Goal: Communication & Community: Answer question/provide support

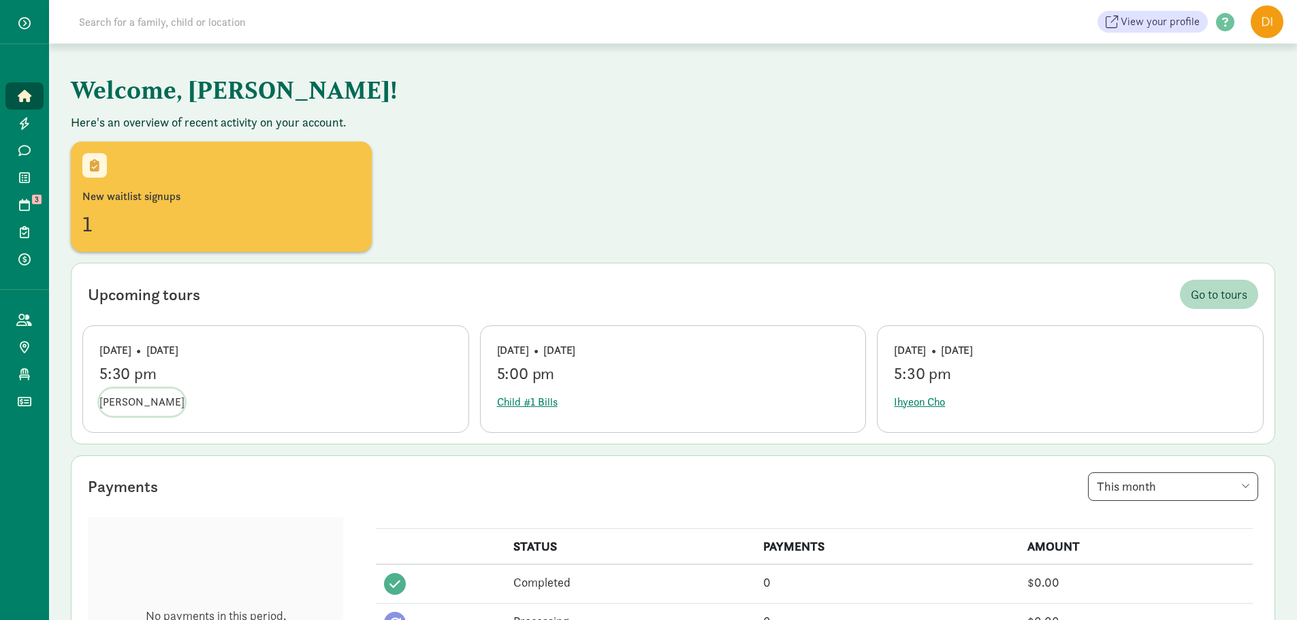
click at [119, 404] on span "Sofia Aguilar" at bounding box center [141, 402] width 85 height 16
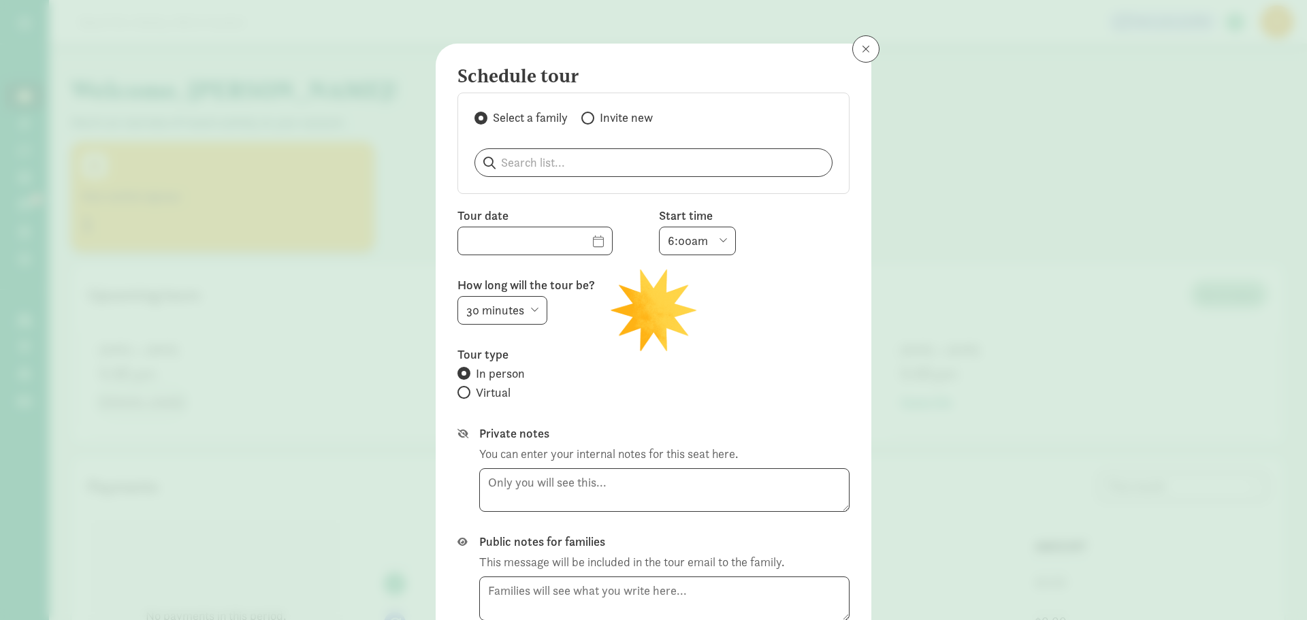
type input "09/08/2025"
select select "5:30pm"
select select "15"
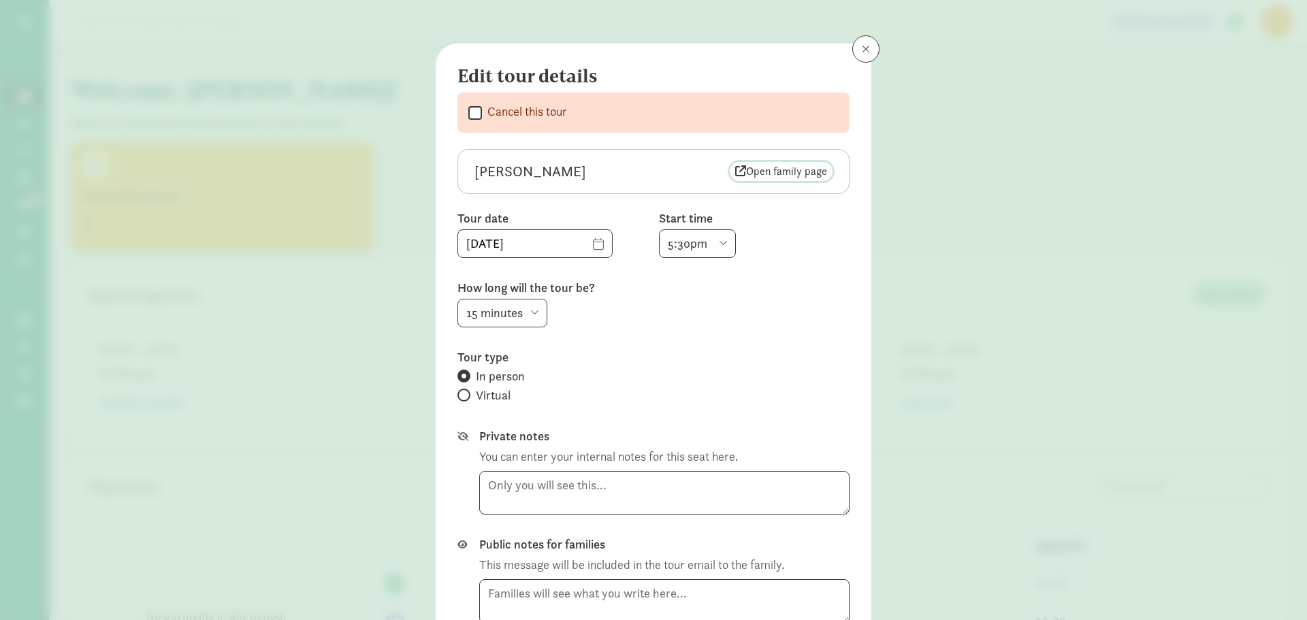
click at [765, 174] on span "Open family page" at bounding box center [781, 171] width 92 height 16
click at [871, 44] on button at bounding box center [865, 48] width 27 height 27
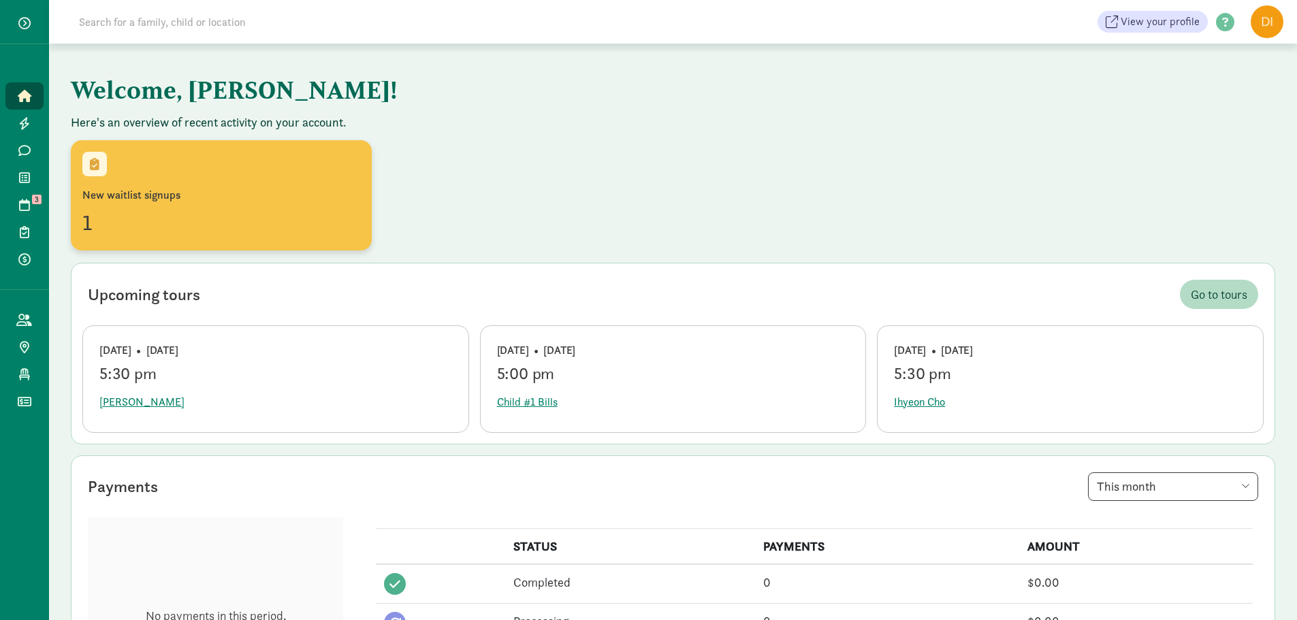
click at [179, 219] on div "1" at bounding box center [221, 222] width 278 height 33
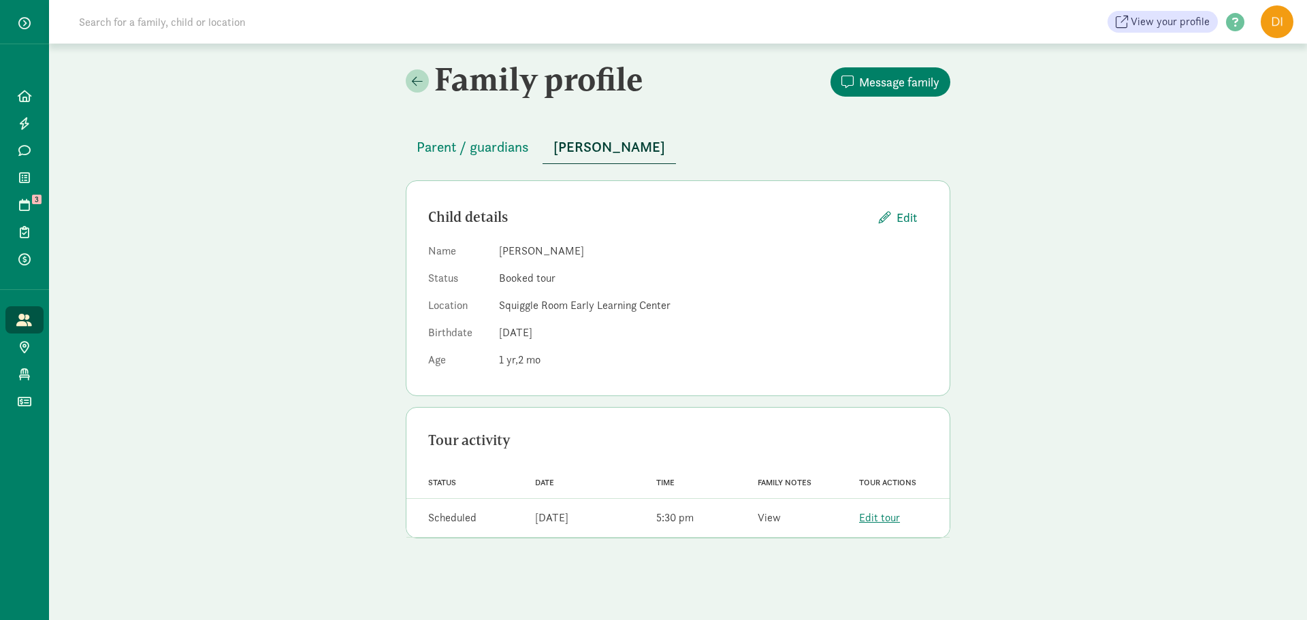
click at [766, 518] on link "View" at bounding box center [769, 518] width 23 height 14
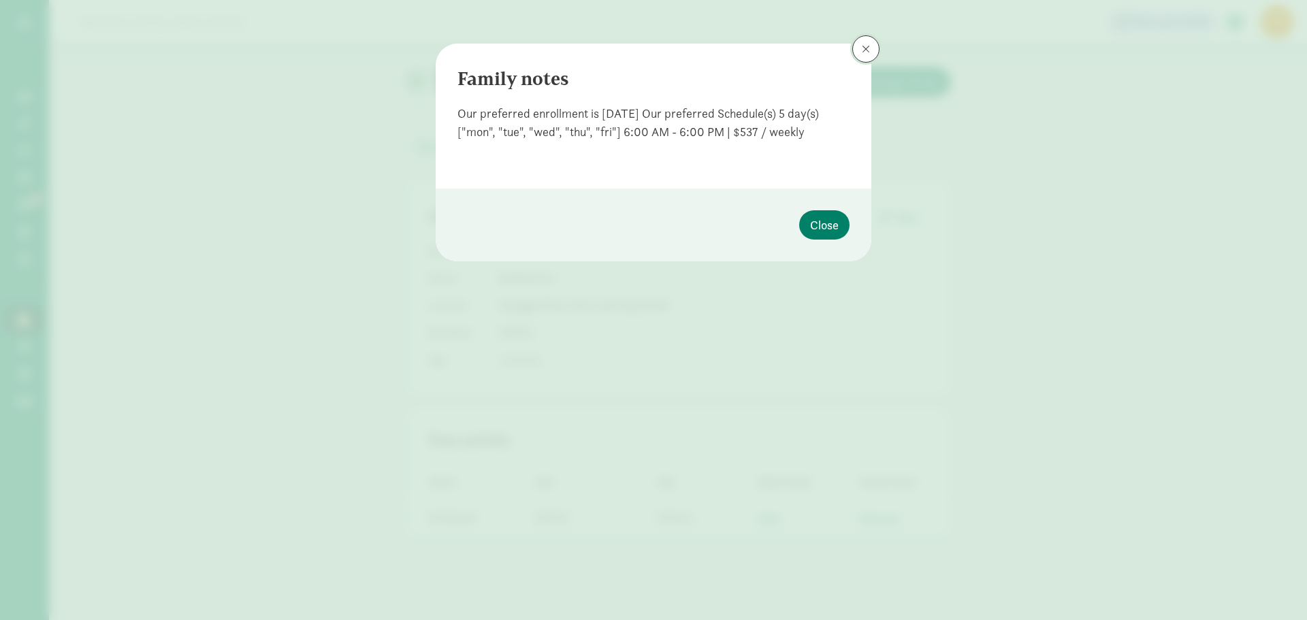
click at [867, 61] on button at bounding box center [865, 48] width 27 height 27
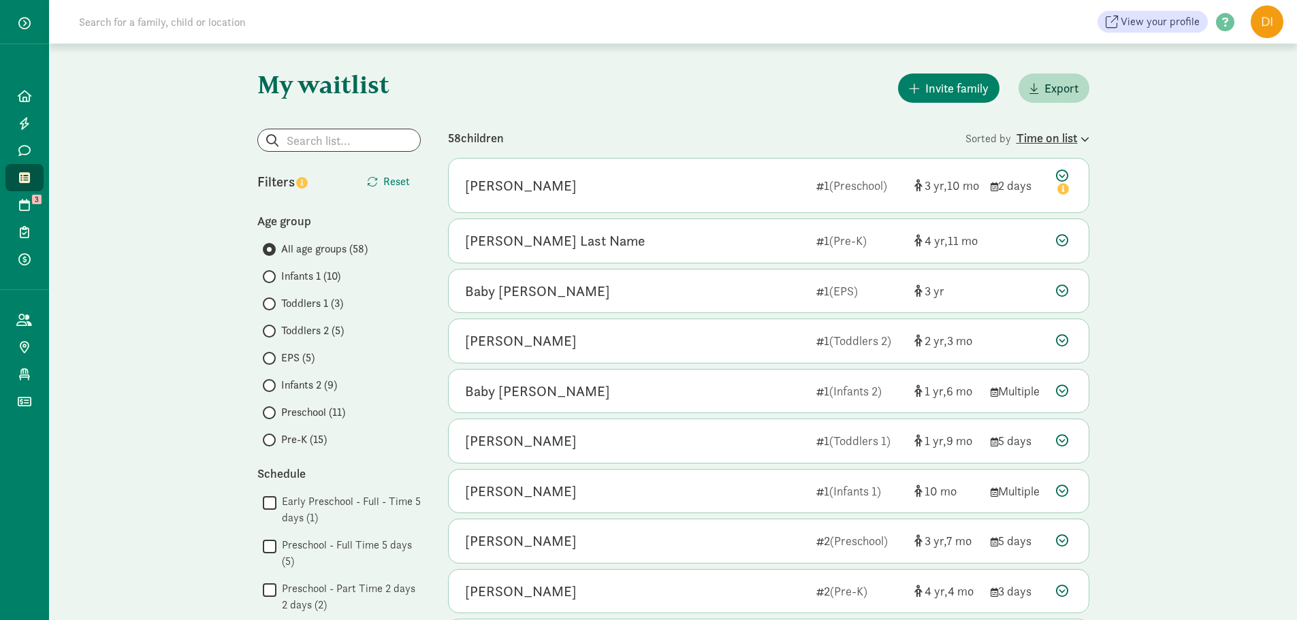
click at [1064, 140] on div "Time on list" at bounding box center [1053, 138] width 73 height 18
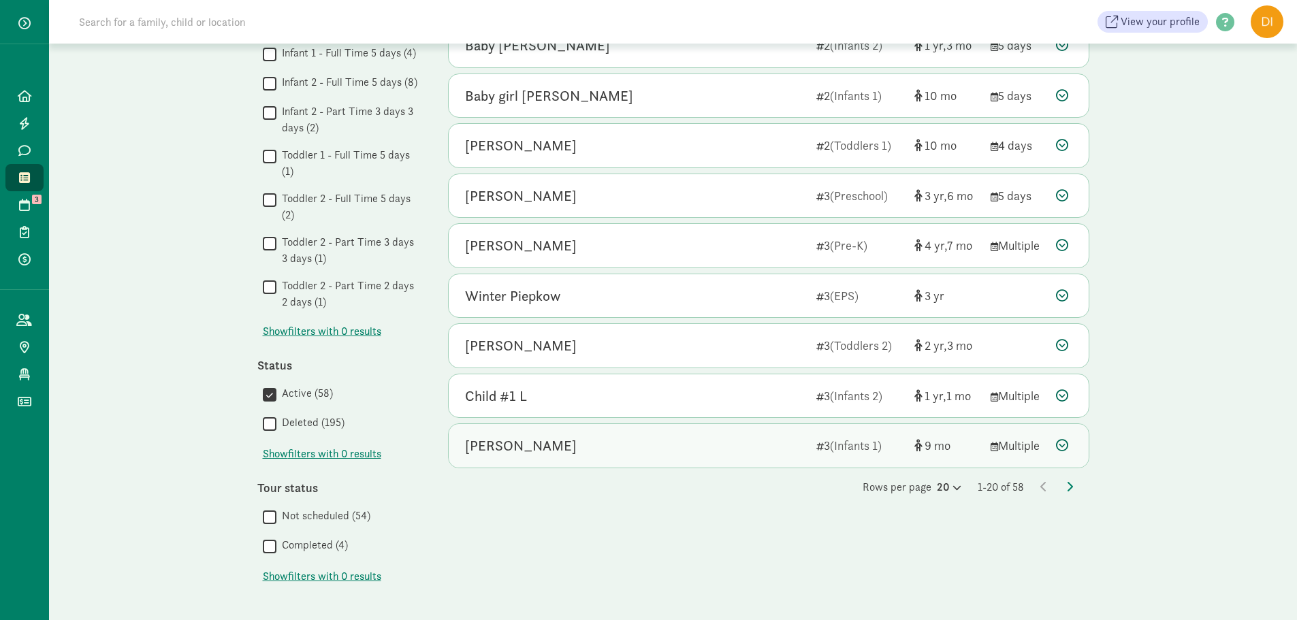
scroll to position [704, 0]
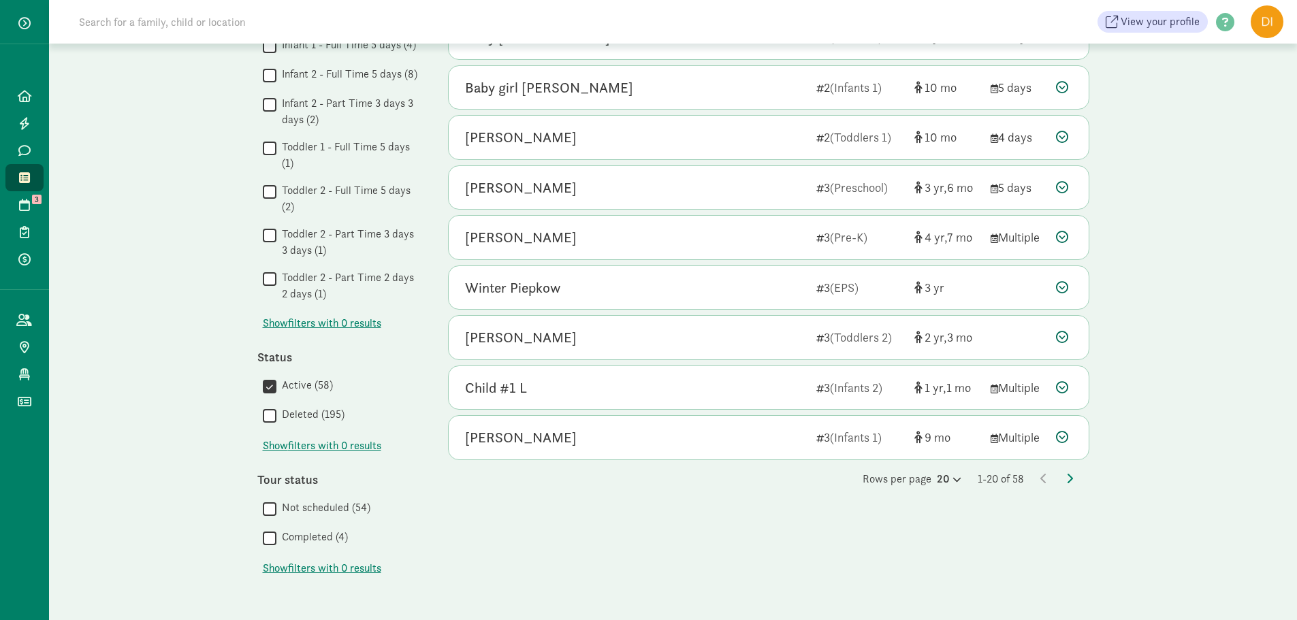
click at [1073, 480] on div "Rows per page 20 1-20 of 58" at bounding box center [768, 479] width 641 height 16
click at [1071, 480] on icon at bounding box center [1069, 478] width 7 height 11
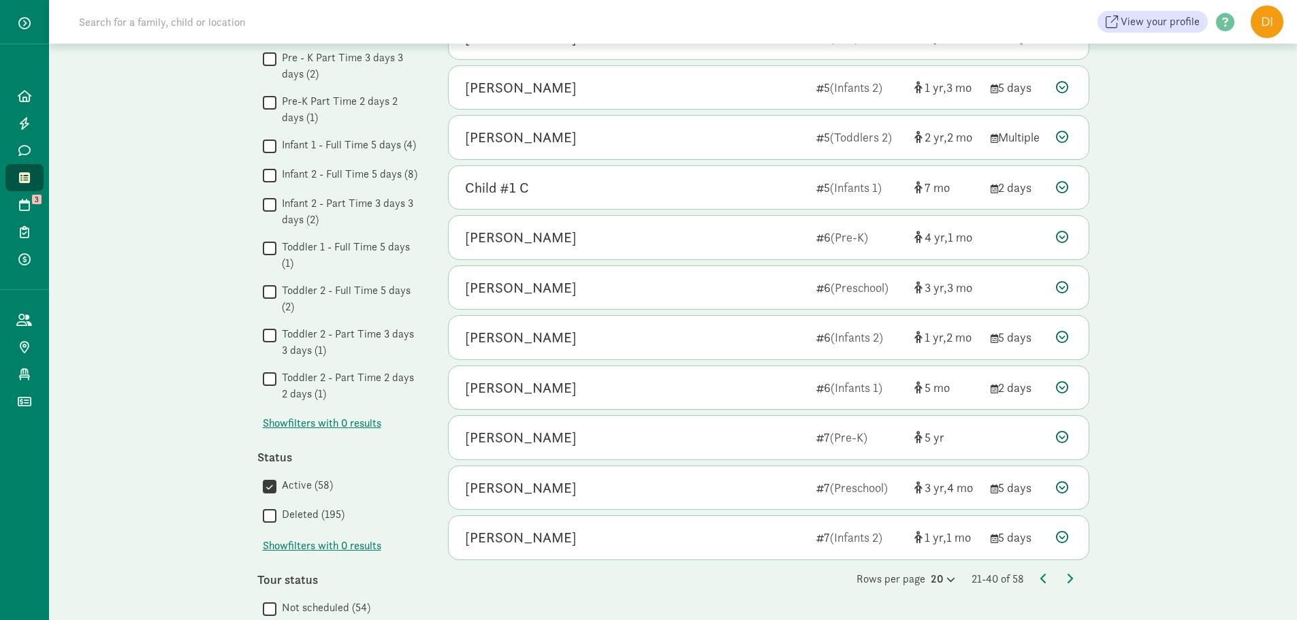
scroll to position [681, 0]
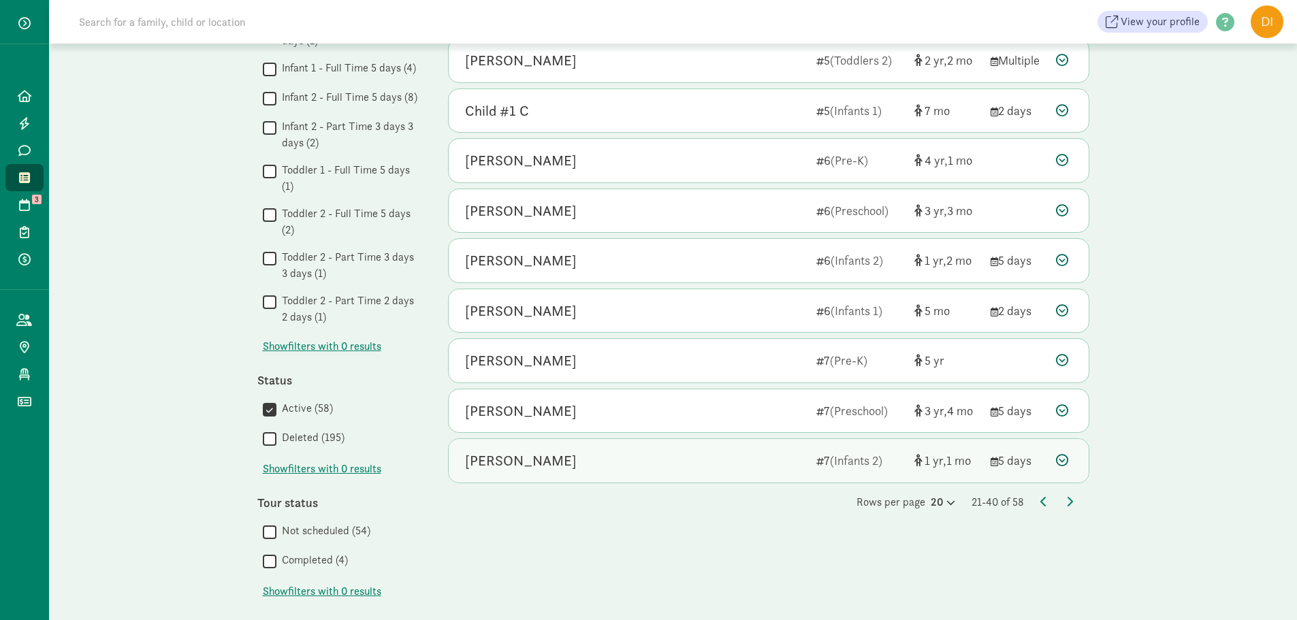
click at [458, 451] on div "Norah Frank 7 (Infants 2) 1 1 5 days" at bounding box center [769, 461] width 640 height 44
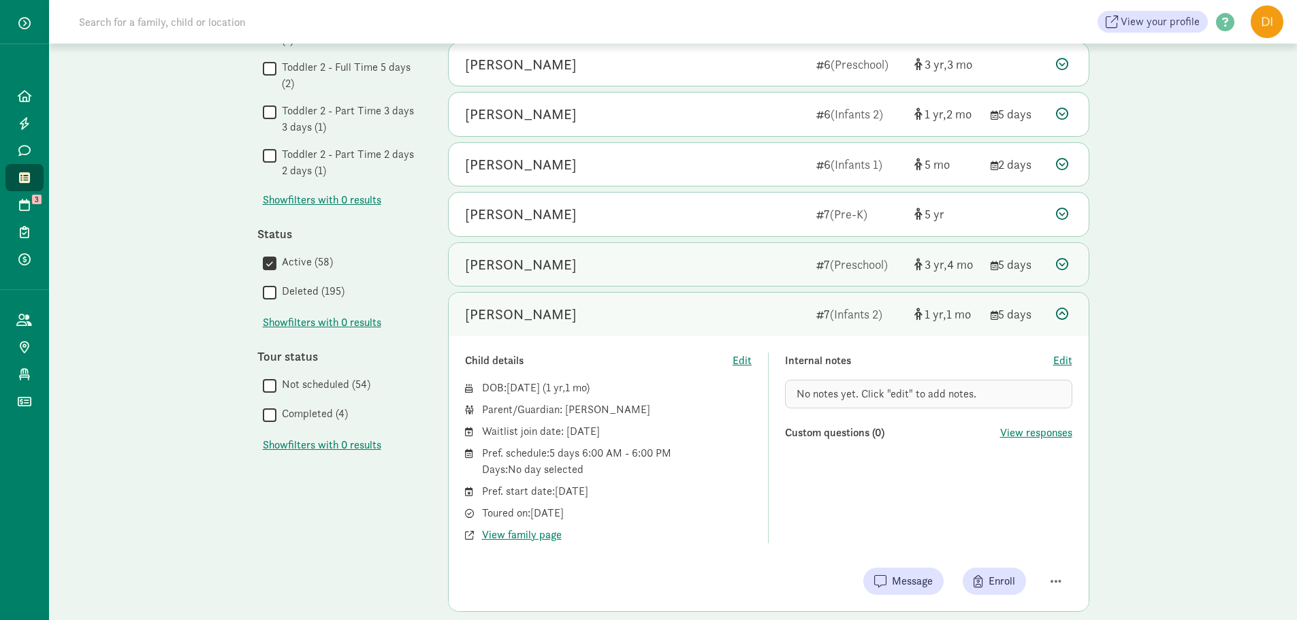
scroll to position [873, 0]
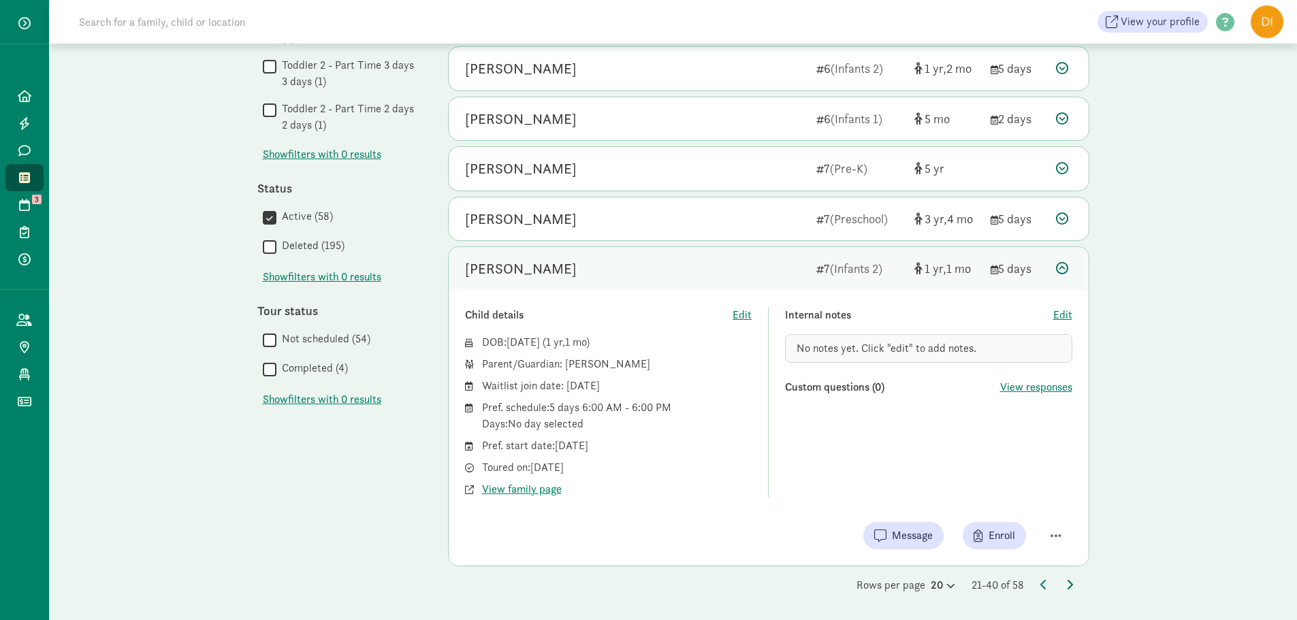
click at [1072, 579] on icon at bounding box center [1069, 584] width 7 height 11
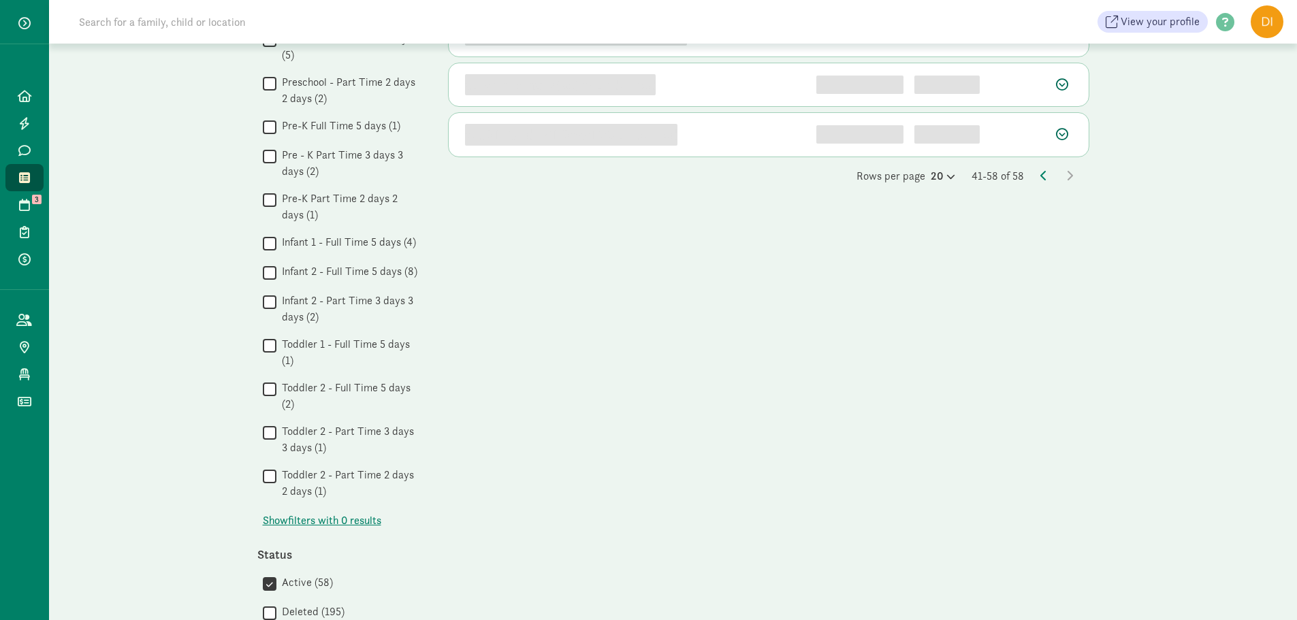
scroll to position [613, 0]
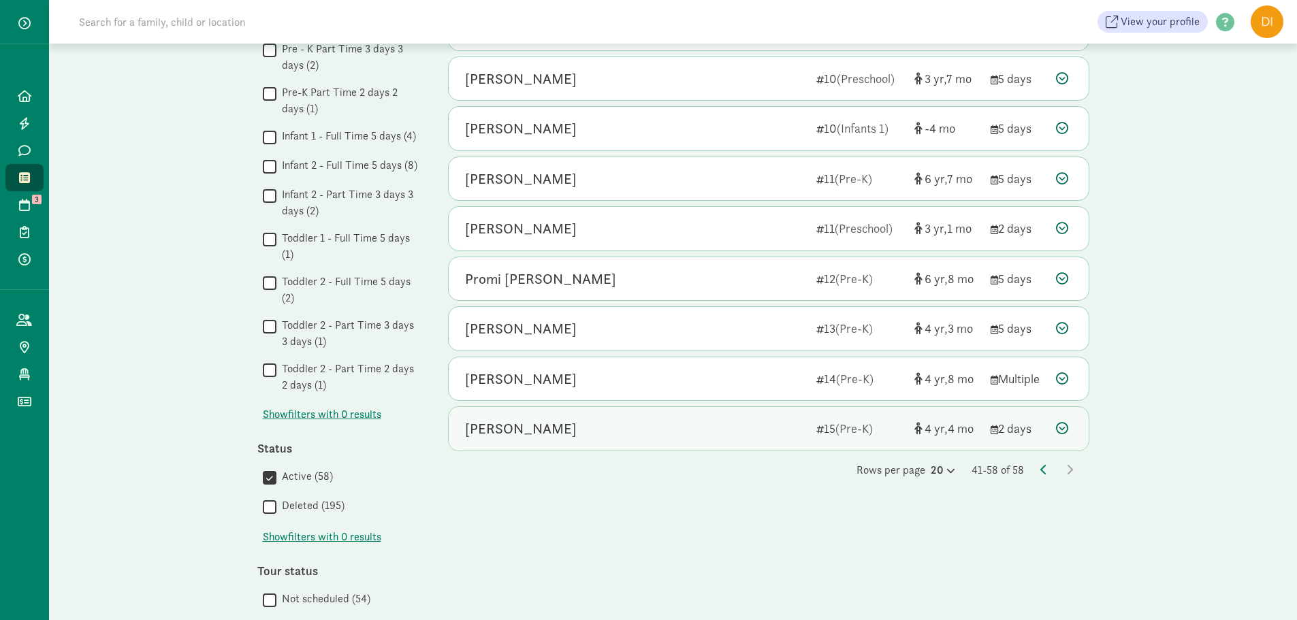
click at [538, 432] on div "Braxton Handlon" at bounding box center [521, 429] width 112 height 22
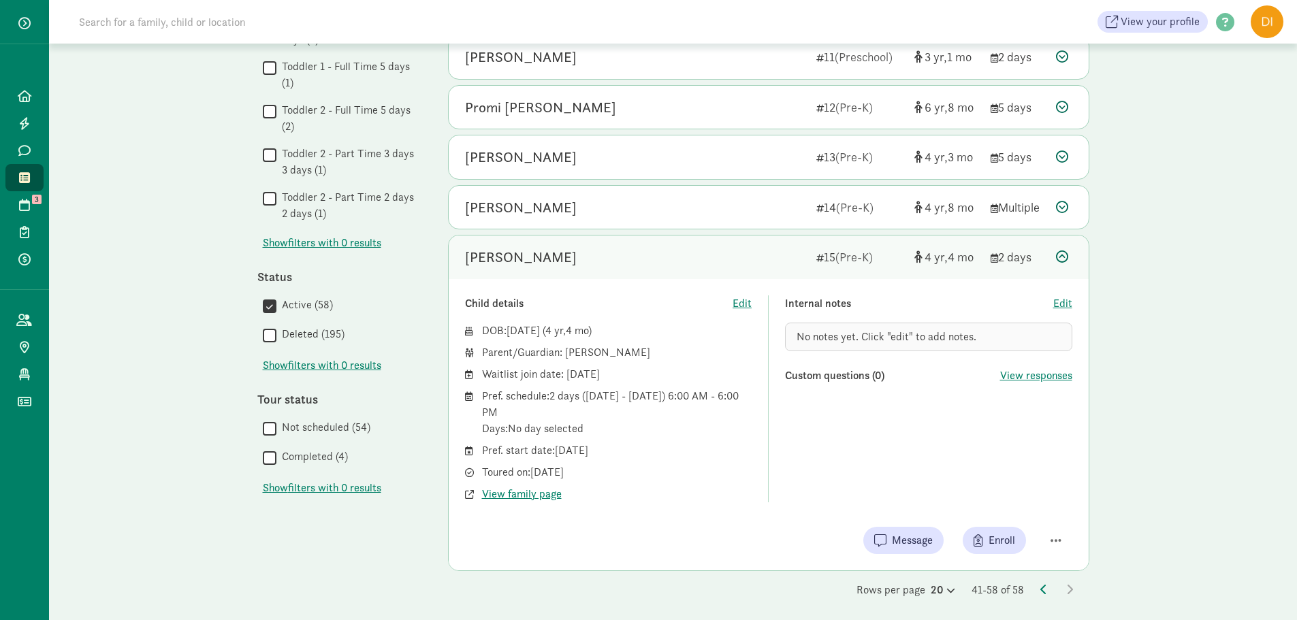
scroll to position [789, 0]
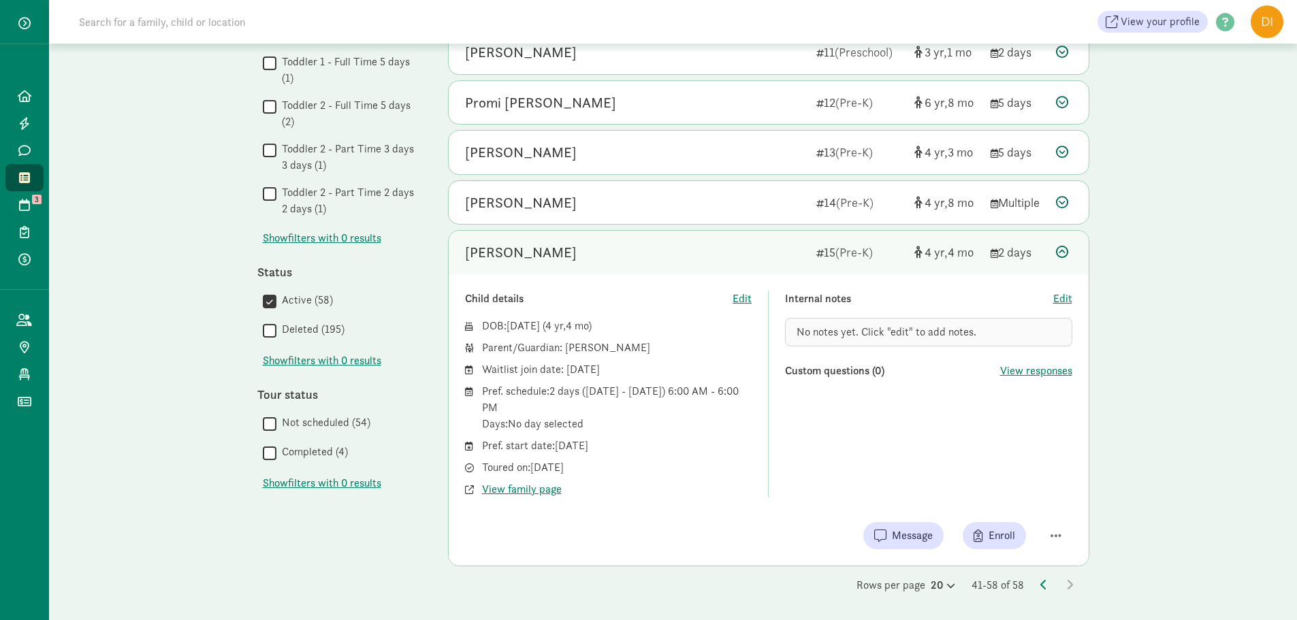
click at [244, 29] on input at bounding box center [262, 21] width 382 height 27
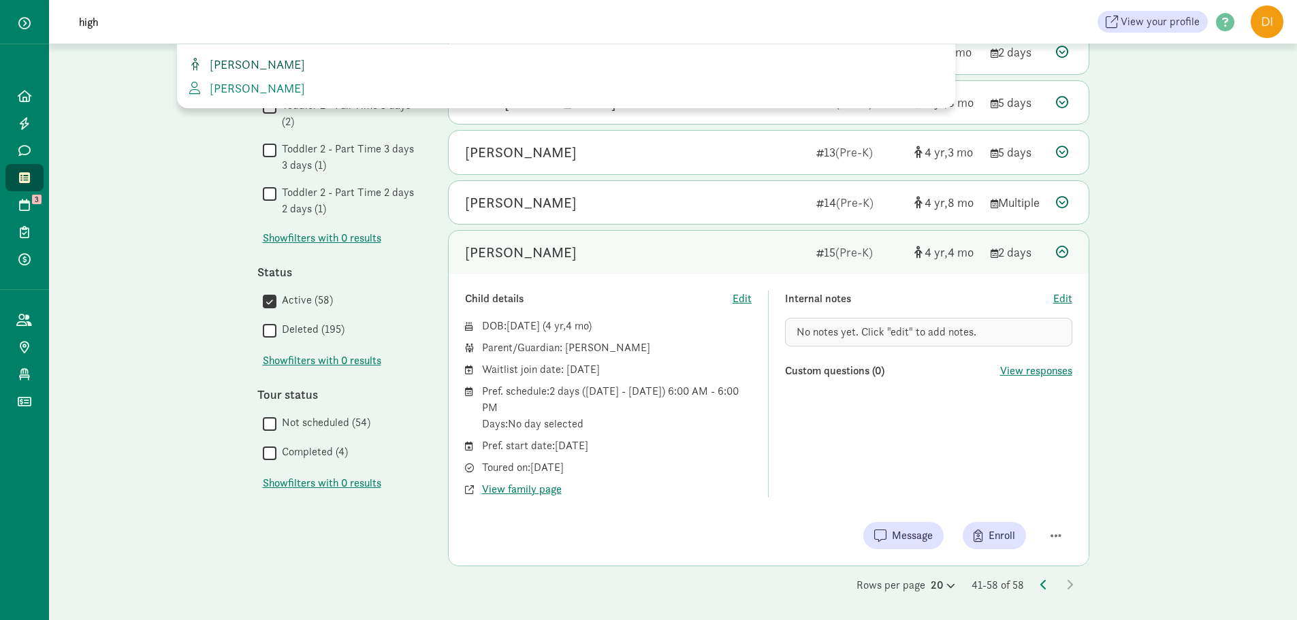
type input "high"
click at [278, 64] on span "Hannah Highsmith" at bounding box center [254, 65] width 101 height 16
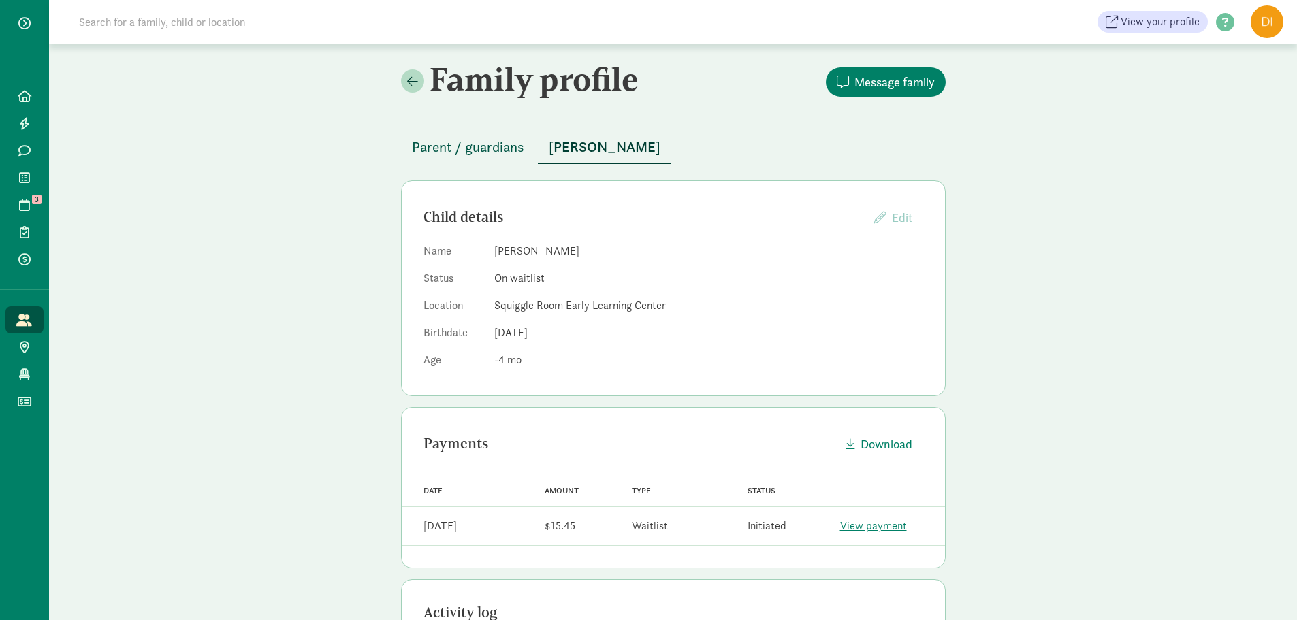
click at [475, 146] on span "Parent / guardians" at bounding box center [468, 147] width 112 height 22
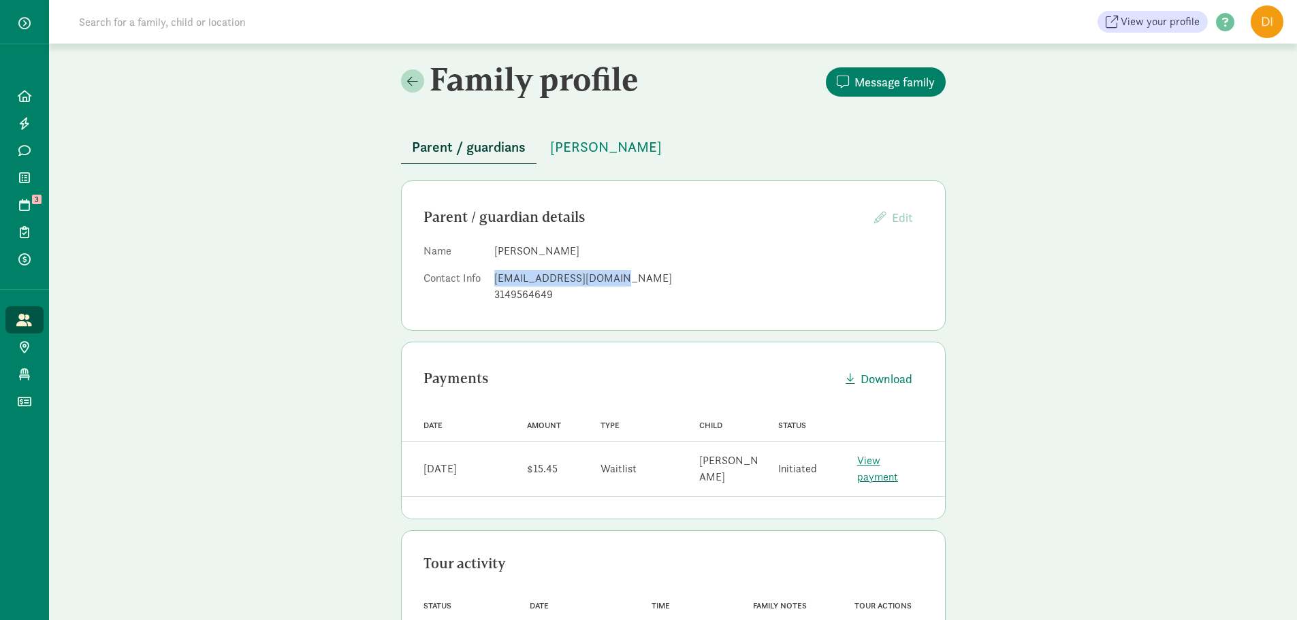
drag, startPoint x: 626, startPoint y: 274, endPoint x: 496, endPoint y: 283, distance: 130.4
click at [496, 283] on div "matthigh2725@gmail.com" at bounding box center [708, 278] width 429 height 16
copy div "matthigh2725@gmail.com"
click at [869, 87] on span "Message family" at bounding box center [894, 82] width 80 height 18
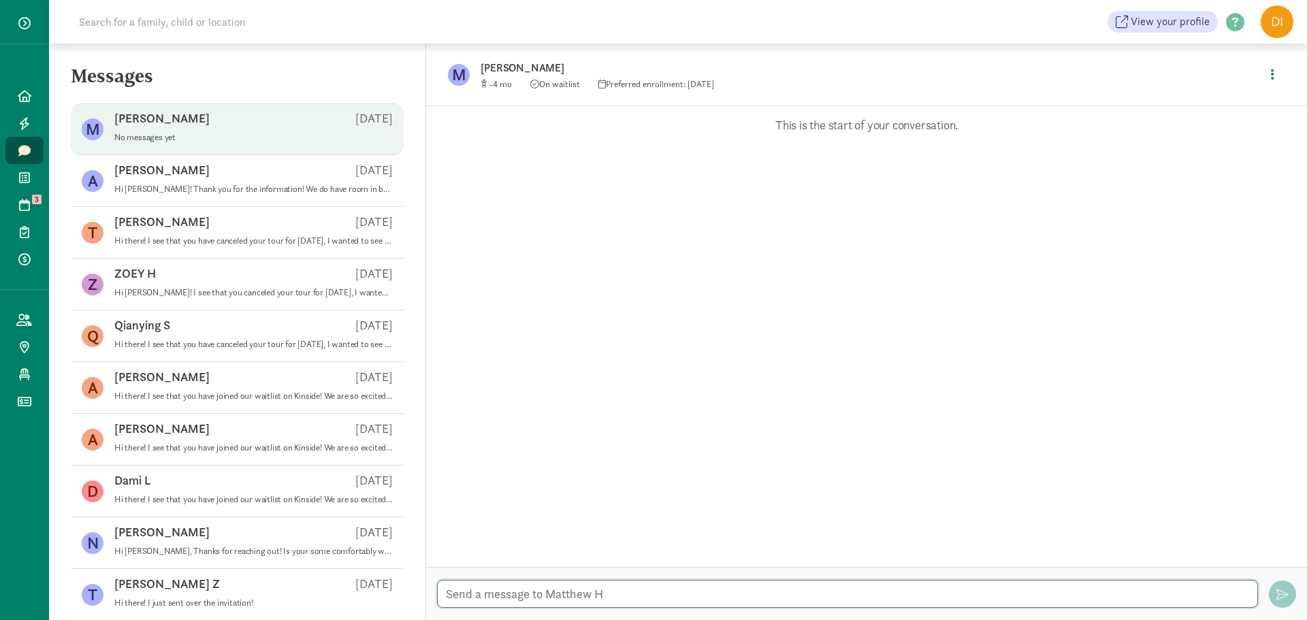
click at [869, 598] on textarea at bounding box center [847, 594] width 821 height 28
type textarea "H"
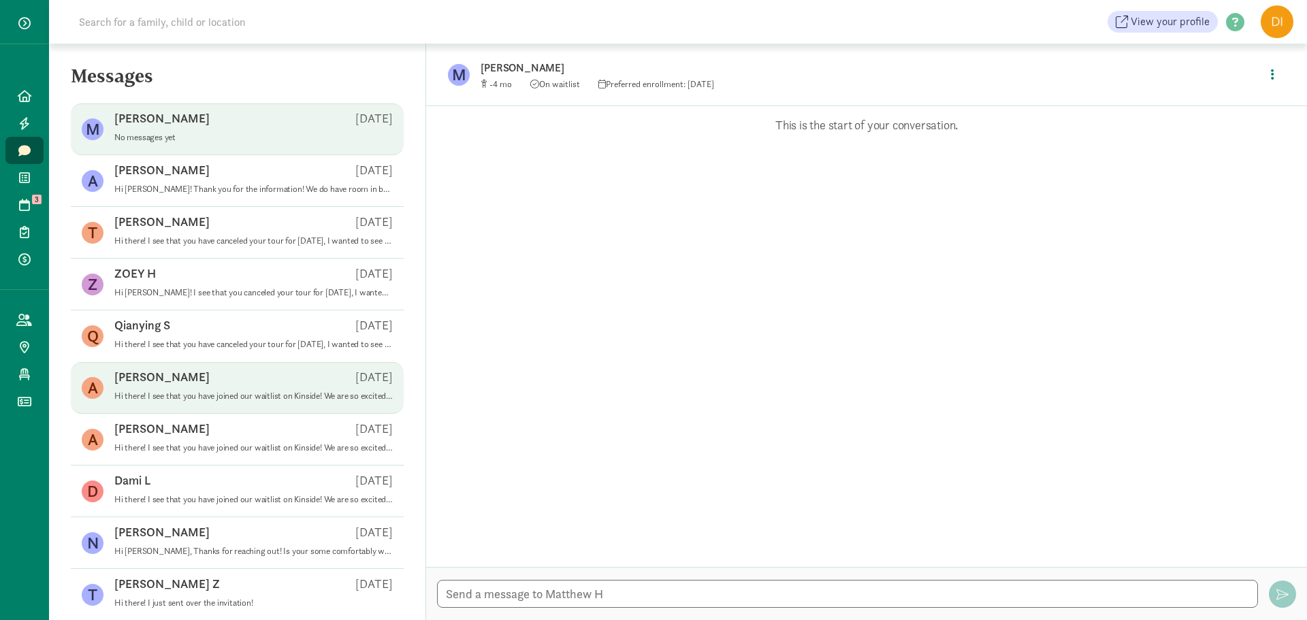
click at [254, 391] on p "Hi there! I see that you have joined our waitlist on Kinside! We are so excited…" at bounding box center [253, 396] width 278 height 11
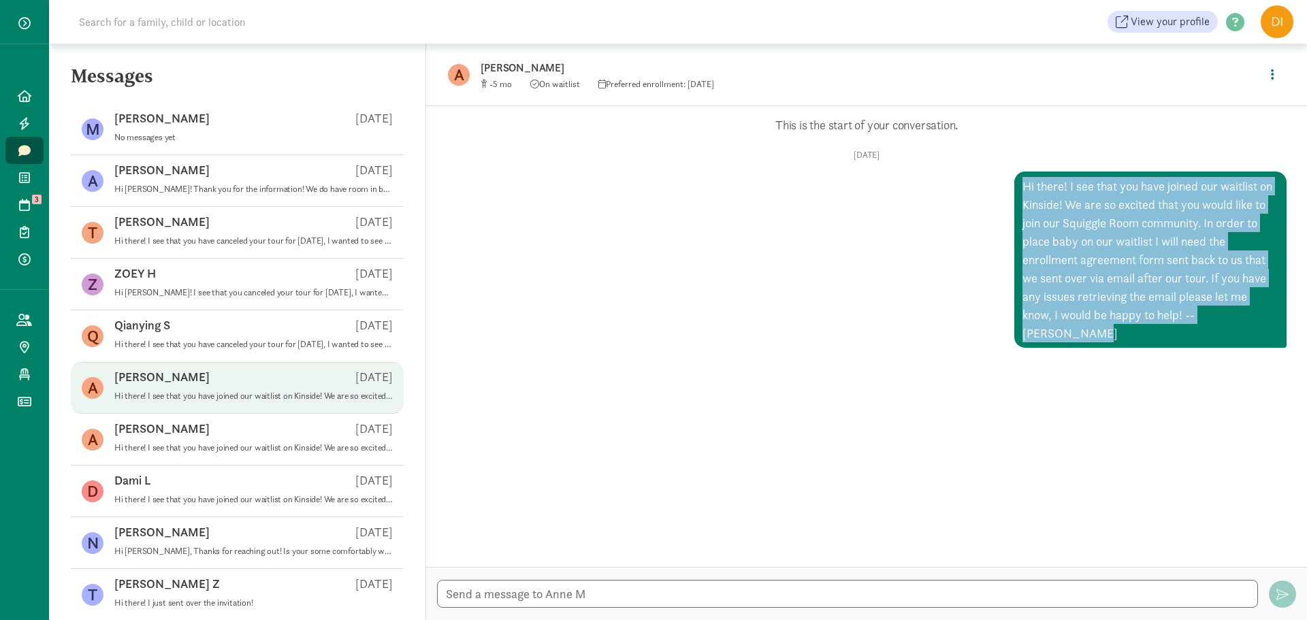
drag, startPoint x: 1014, startPoint y: 185, endPoint x: 1266, endPoint y: 315, distance: 283.2
click at [1266, 315] on div "Hi there! I see that you have joined our waitlist on Kinside! We are so excited…" at bounding box center [1150, 260] width 272 height 176
copy div "Hi there! I see that you have joined our waitlist on Kinside! We are so excited…"
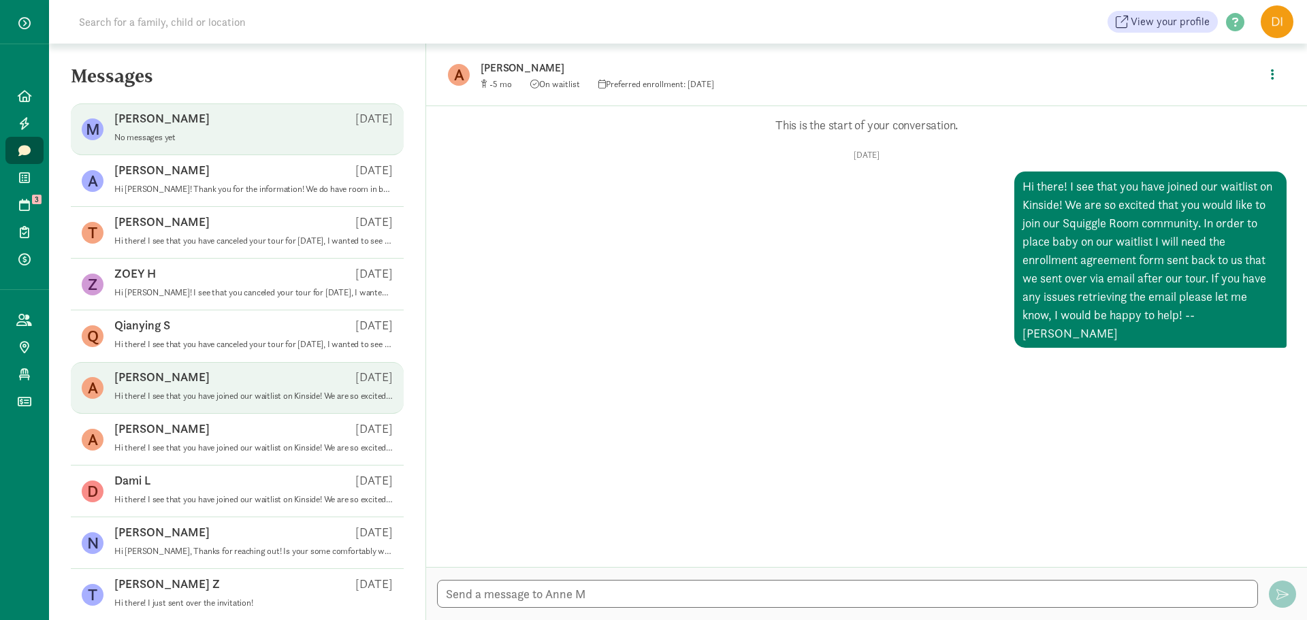
click at [171, 138] on p "No messages yet" at bounding box center [253, 137] width 278 height 11
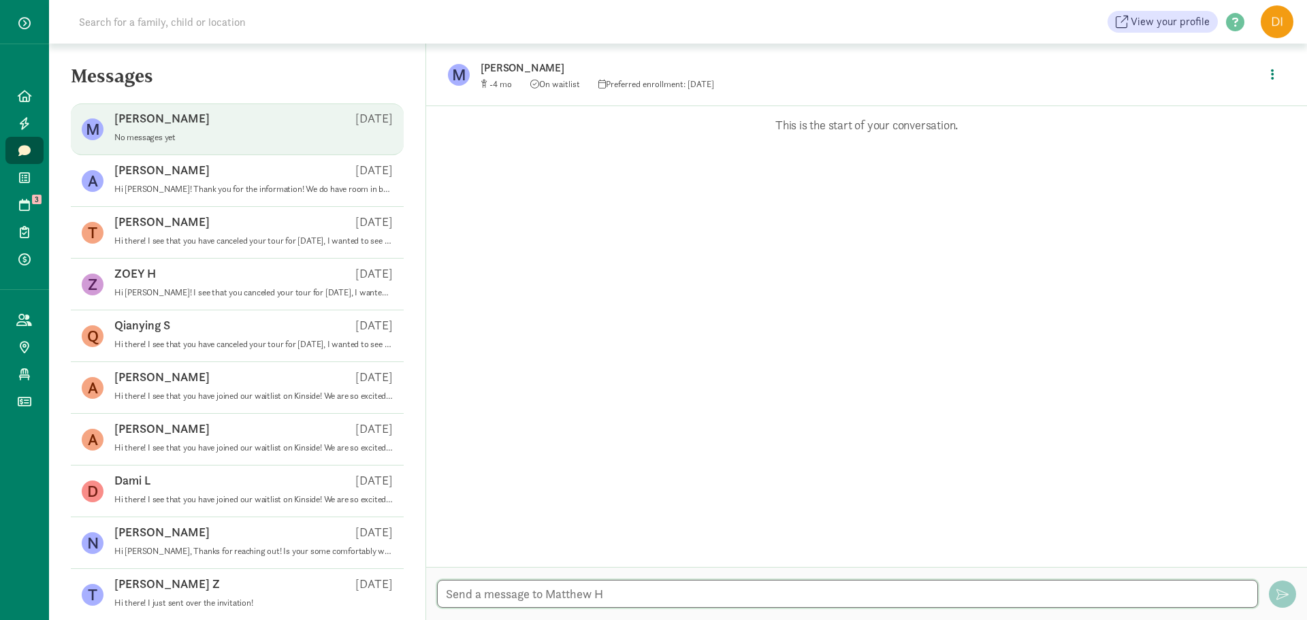
click at [569, 587] on textarea at bounding box center [847, 594] width 821 height 28
paste textarea "Hi there! I see that you have joined our waitlist on Kinside! We are so excited…"
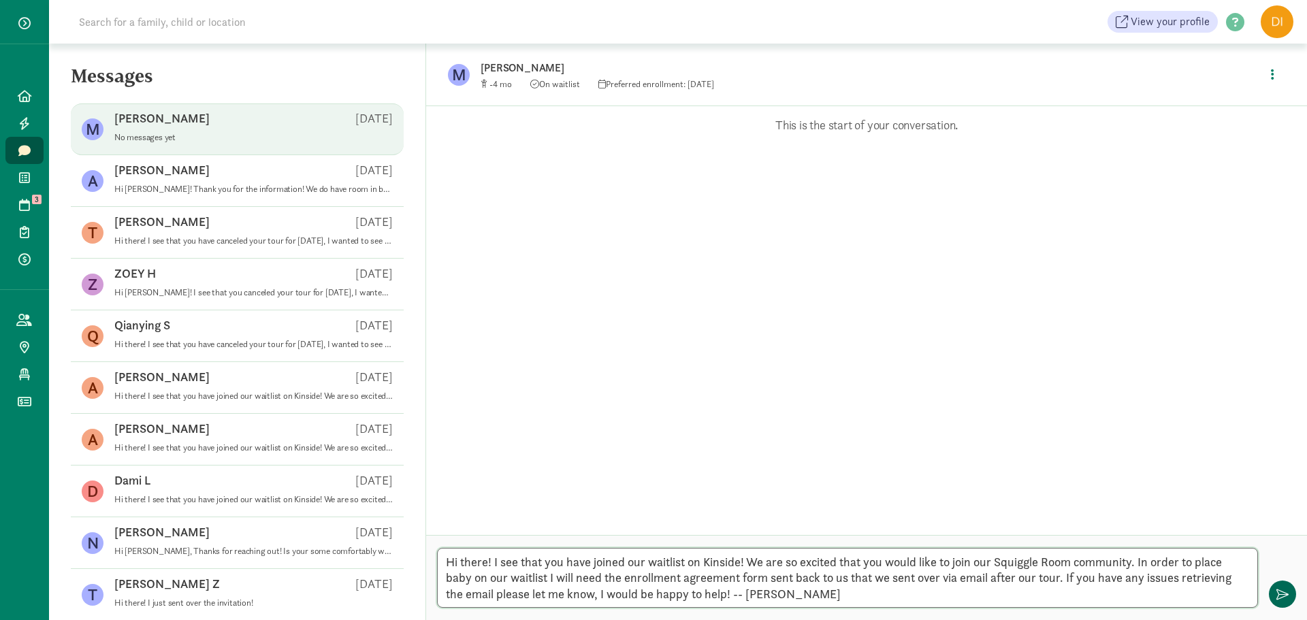
type textarea "Hi there! I see that you have joined our waitlist on Kinside! We are so excited…"
click at [1278, 601] on button "button" at bounding box center [1282, 594] width 27 height 27
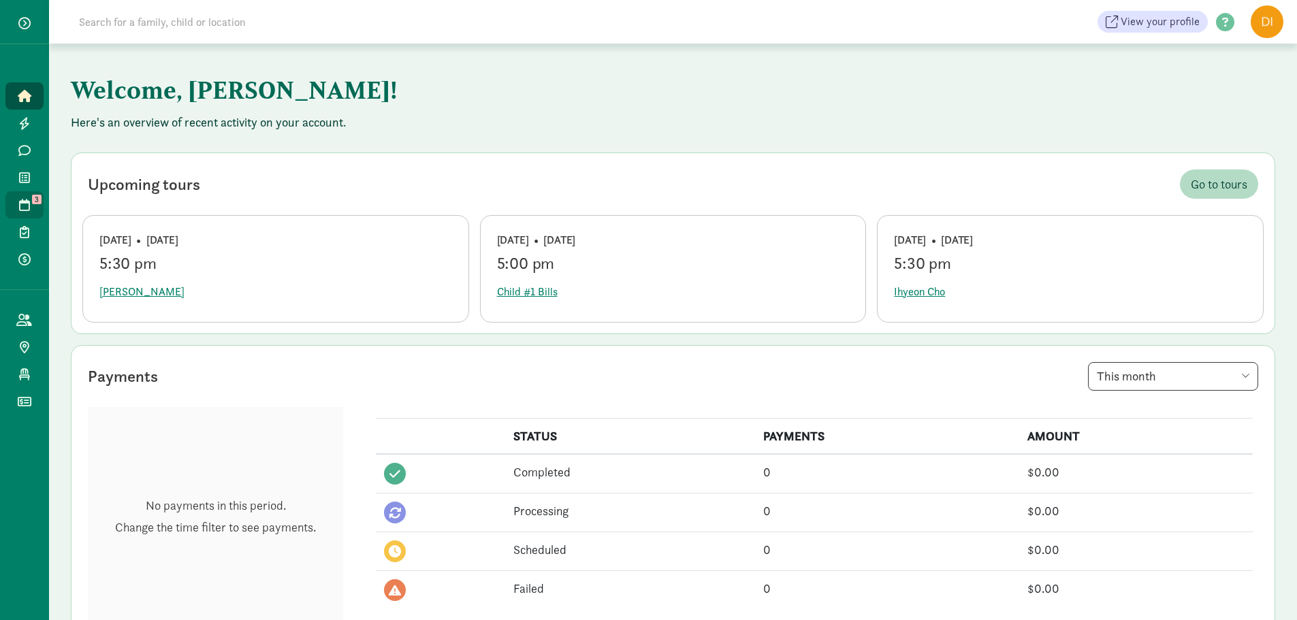
click at [41, 201] on span "3" at bounding box center [37, 200] width 10 height 10
